Goal: Task Accomplishment & Management: Manage account settings

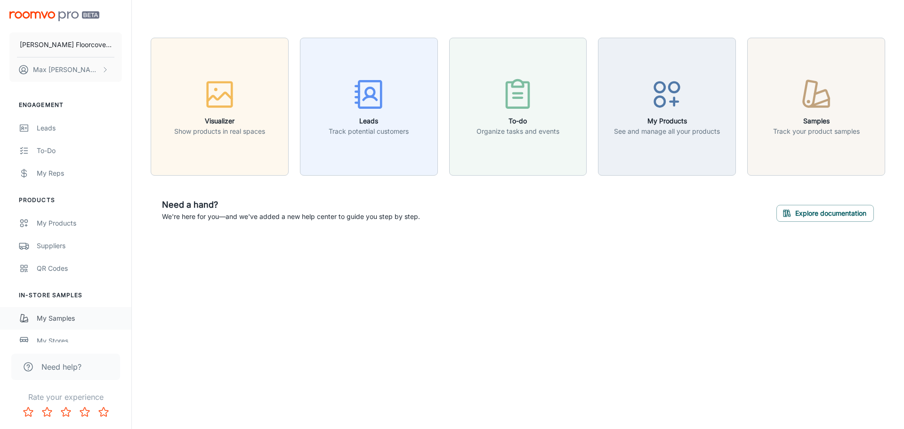
click at [48, 317] on div "My Samples" at bounding box center [79, 318] width 85 height 10
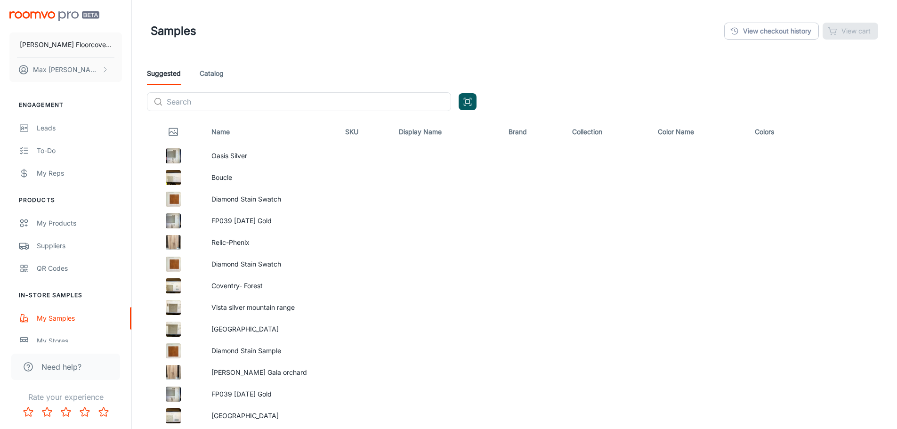
click at [210, 73] on link "Catalog" at bounding box center [212, 73] width 24 height 23
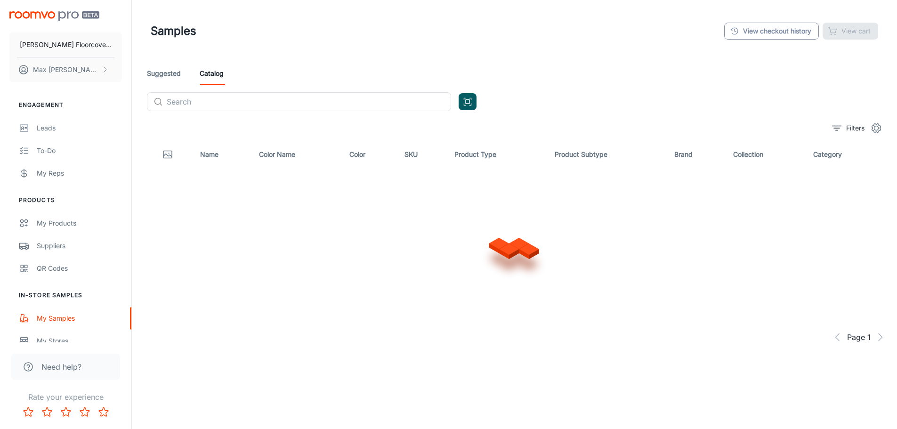
click at [768, 34] on link "View checkout history" at bounding box center [771, 31] width 95 height 17
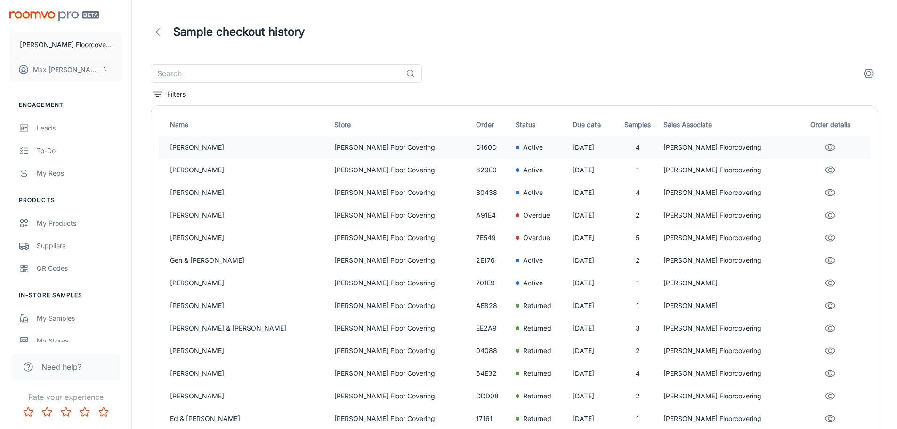
click at [334, 147] on p "[PERSON_NAME] Floor Covering" at bounding box center [401, 147] width 134 height 10
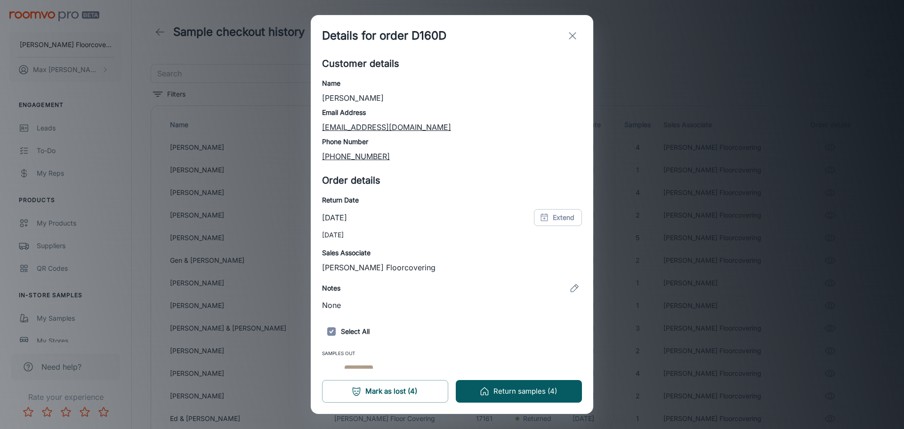
scroll to position [121, 0]
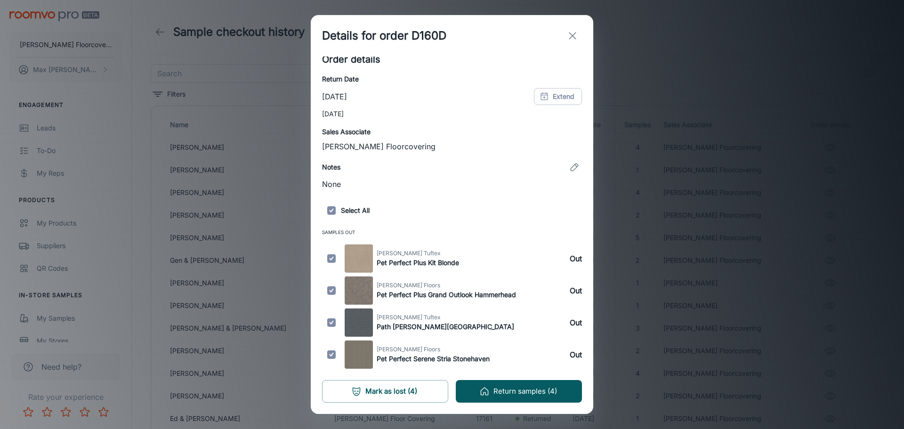
click at [332, 257] on input "checkbox" at bounding box center [331, 258] width 19 height 28
checkbox input "false"
click at [332, 323] on input "checkbox" at bounding box center [331, 322] width 19 height 28
checkbox input "false"
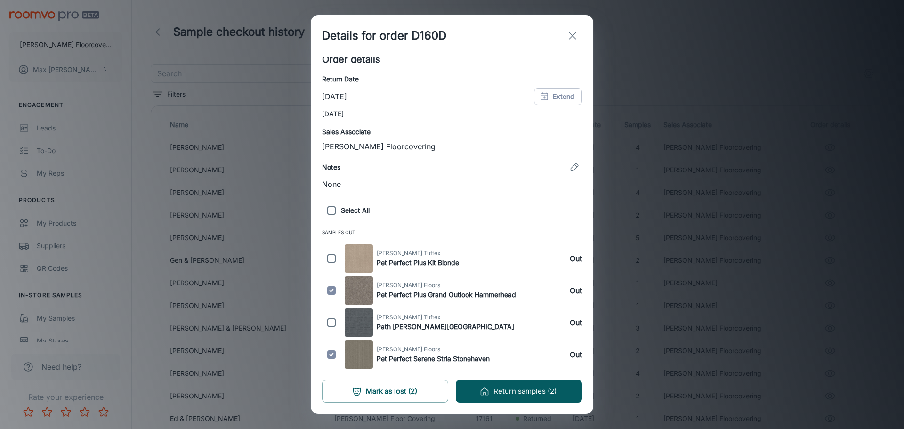
drag, startPoint x: 336, startPoint y: 348, endPoint x: 330, endPoint y: 318, distance: 30.6
click at [335, 348] on input "checkbox" at bounding box center [331, 354] width 19 height 28
checkbox input "false"
click at [330, 317] on input "checkbox" at bounding box center [331, 322] width 19 height 28
checkbox input "true"
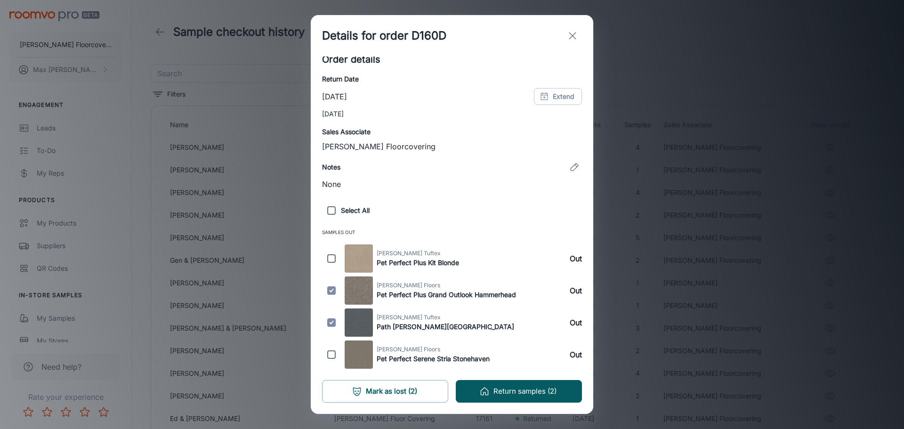
drag, startPoint x: 331, startPoint y: 289, endPoint x: 330, endPoint y: 282, distance: 7.1
click at [330, 284] on input "checkbox" at bounding box center [331, 290] width 19 height 28
checkbox input "false"
click at [330, 256] on input "checkbox" at bounding box center [331, 258] width 19 height 28
checkbox input "true"
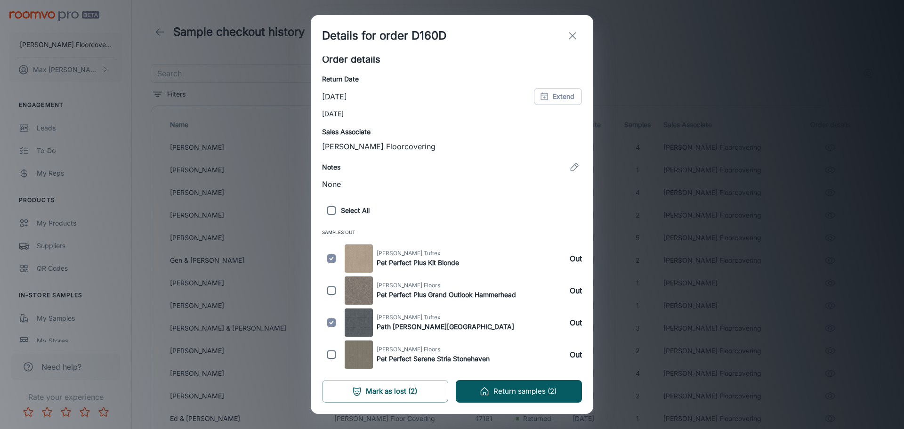
click at [515, 392] on button "Return samples (2)" at bounding box center [519, 391] width 126 height 23
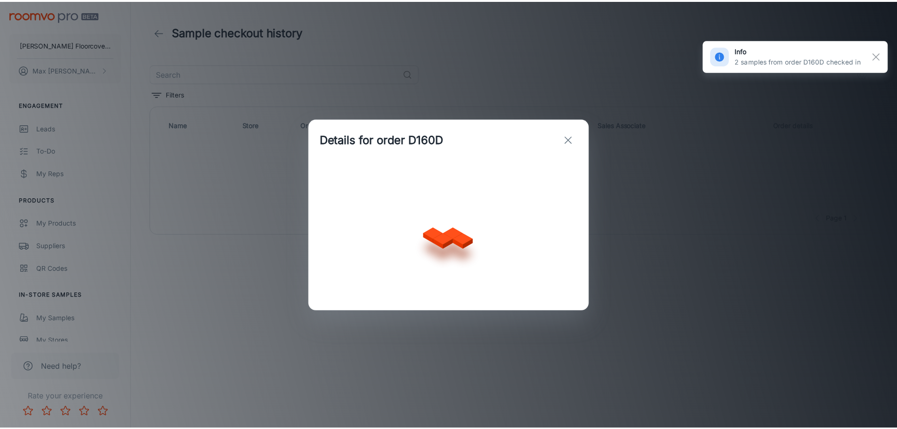
scroll to position [0, 0]
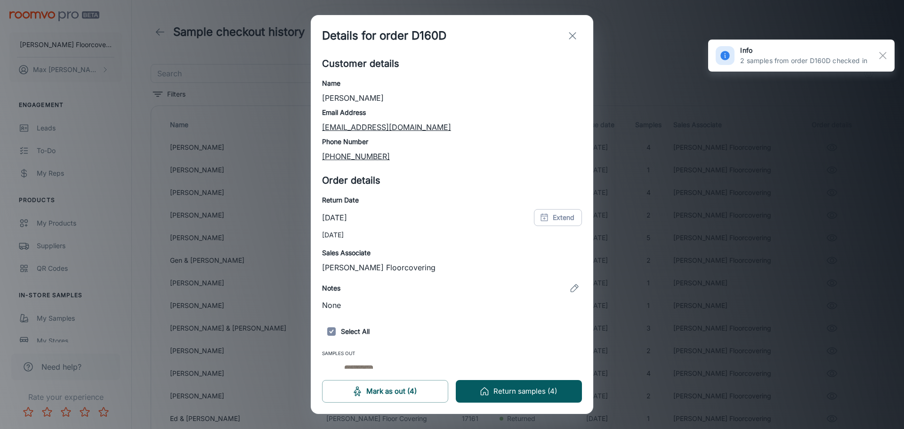
click at [570, 35] on icon "exit" at bounding box center [572, 35] width 11 height 11
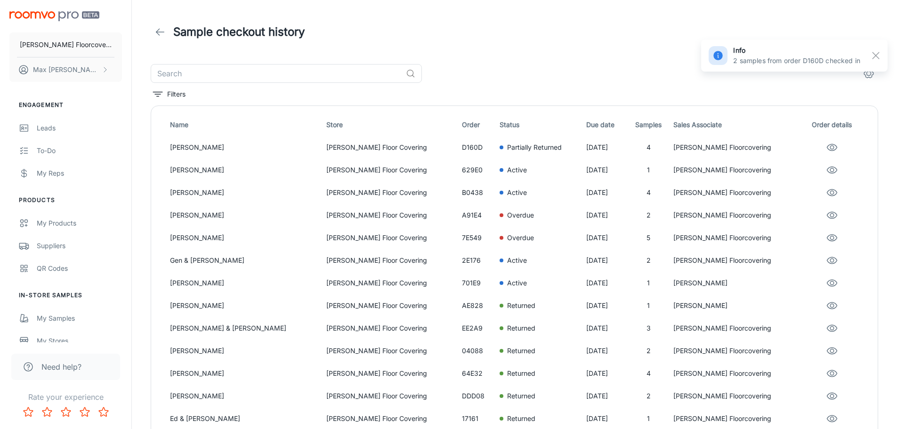
click at [577, 23] on div "Sample checkout history" at bounding box center [514, 32] width 727 height 26
